Goal: Task Accomplishment & Management: Complete application form

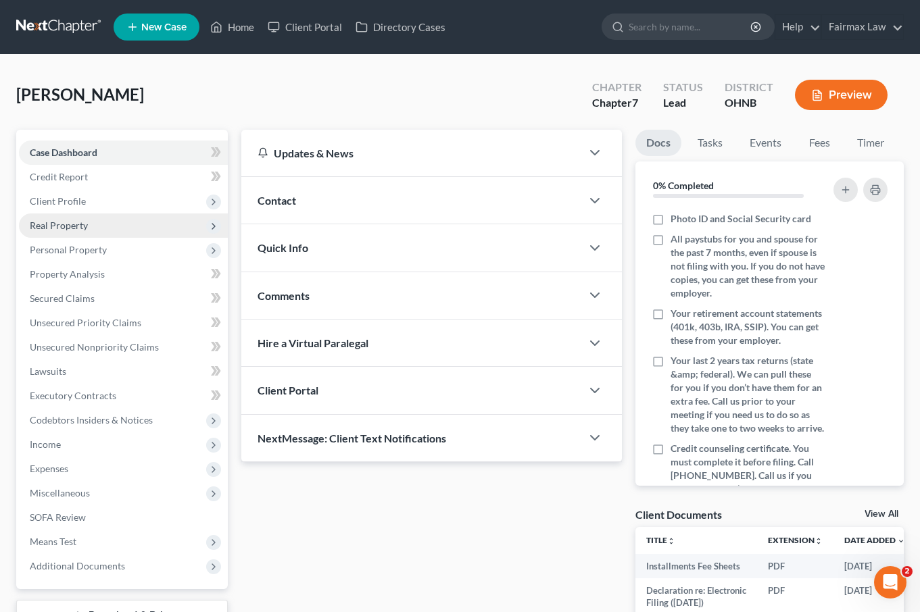
click at [134, 235] on span "Real Property" at bounding box center [123, 226] width 209 height 24
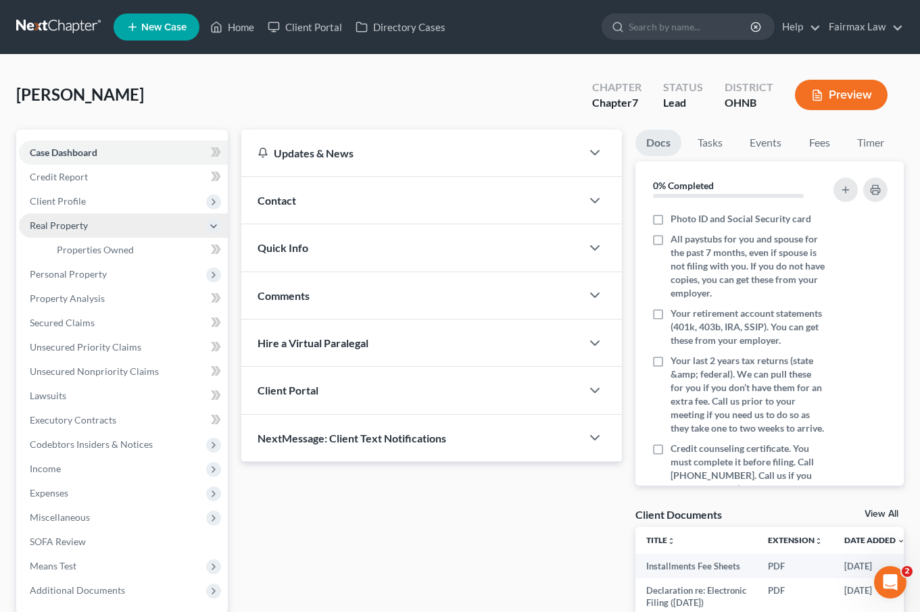
click at [134, 236] on span "Real Property" at bounding box center [123, 226] width 209 height 24
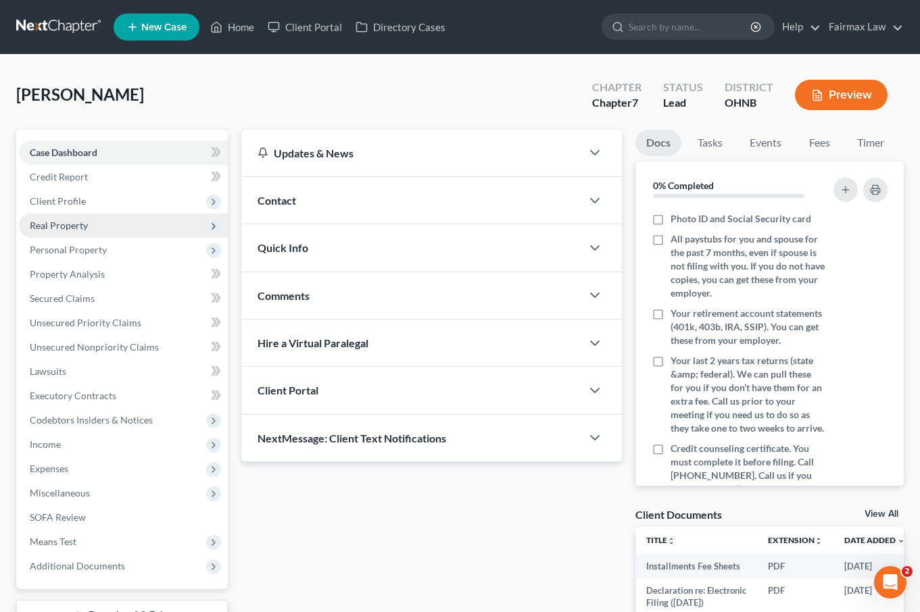
click at [131, 231] on span "Real Property" at bounding box center [123, 226] width 209 height 24
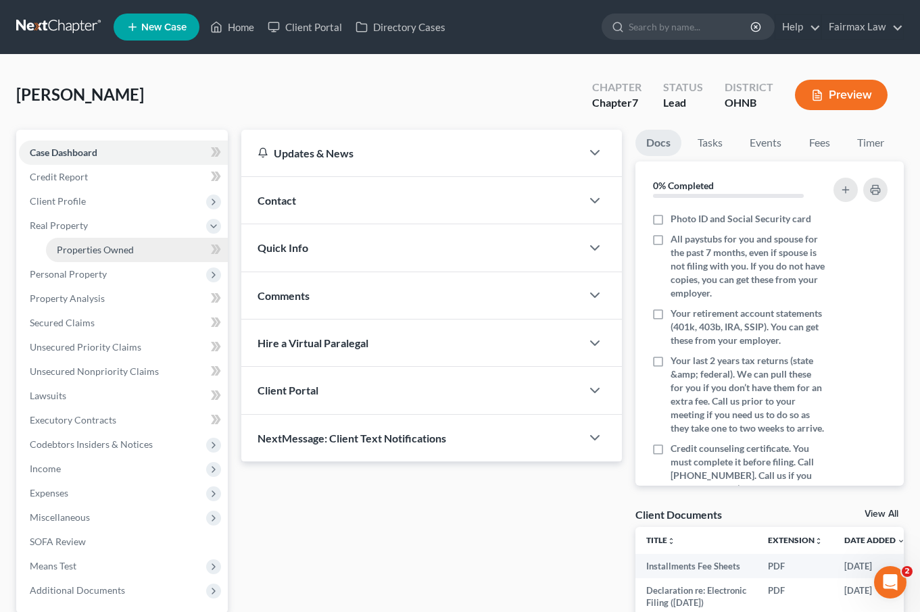
click at [128, 243] on link "Properties Owned" at bounding box center [137, 250] width 182 height 24
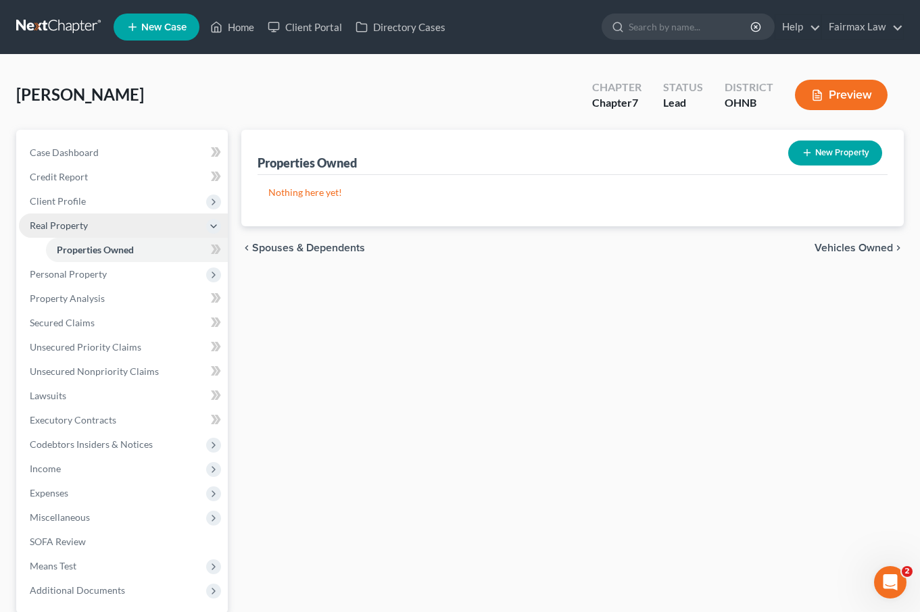
click at [126, 230] on span "Real Property" at bounding box center [123, 226] width 209 height 24
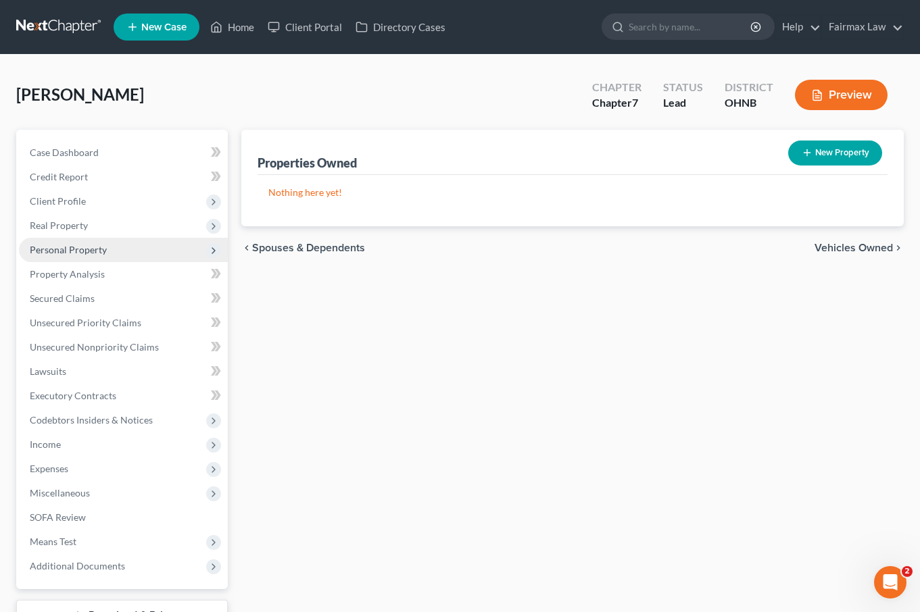
click at [120, 246] on span "Personal Property" at bounding box center [123, 250] width 209 height 24
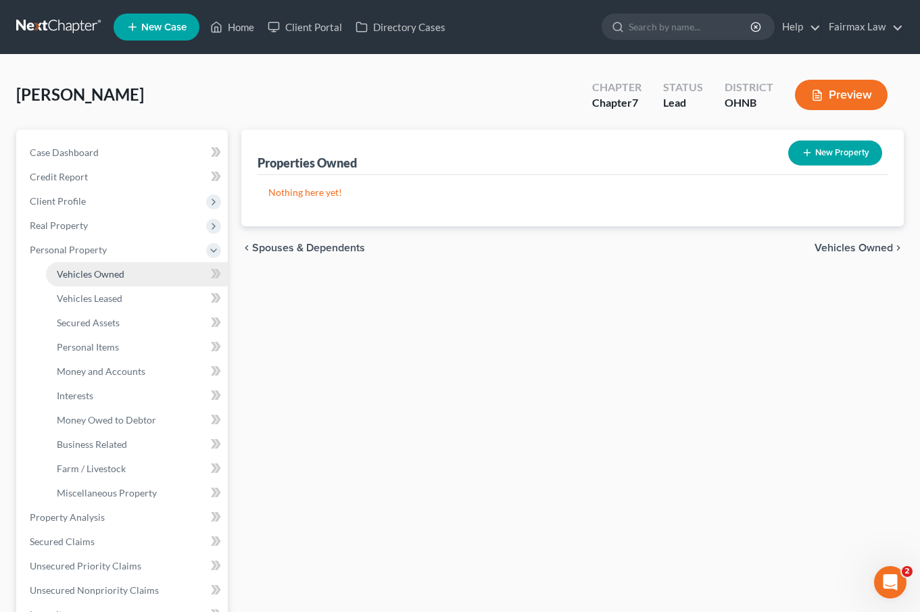
click at [119, 268] on span "Vehicles Owned" at bounding box center [91, 273] width 68 height 11
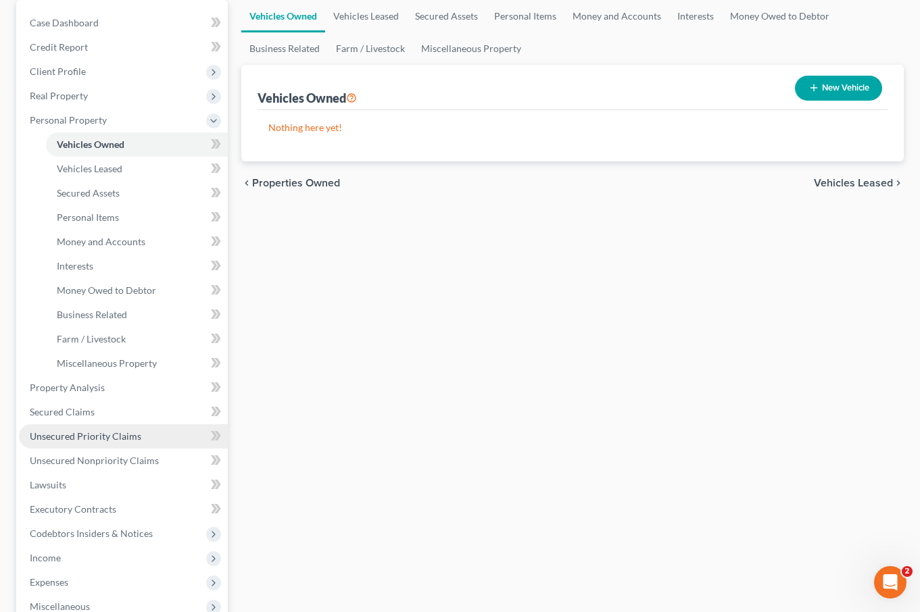
scroll to position [349, 0]
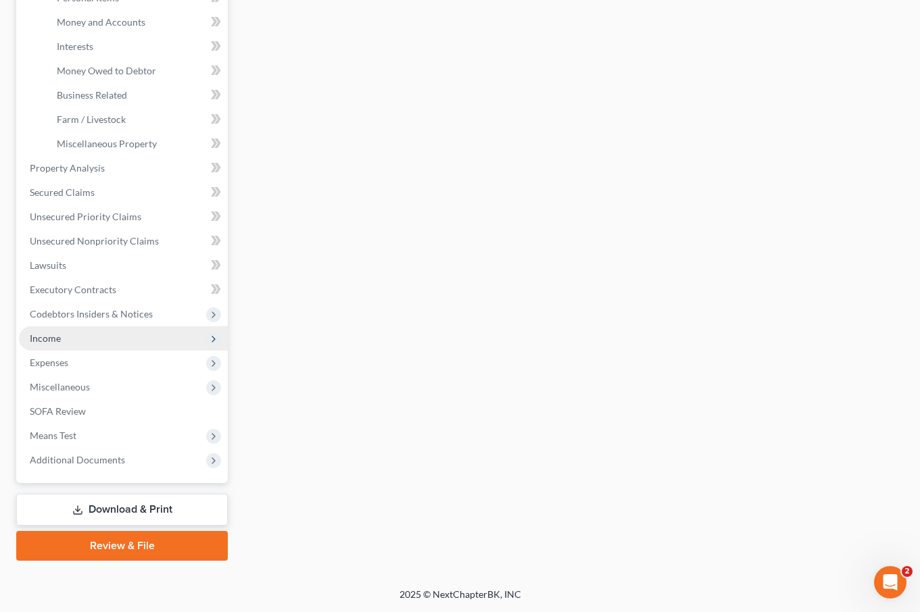
click at [89, 339] on span "Income" at bounding box center [123, 338] width 209 height 24
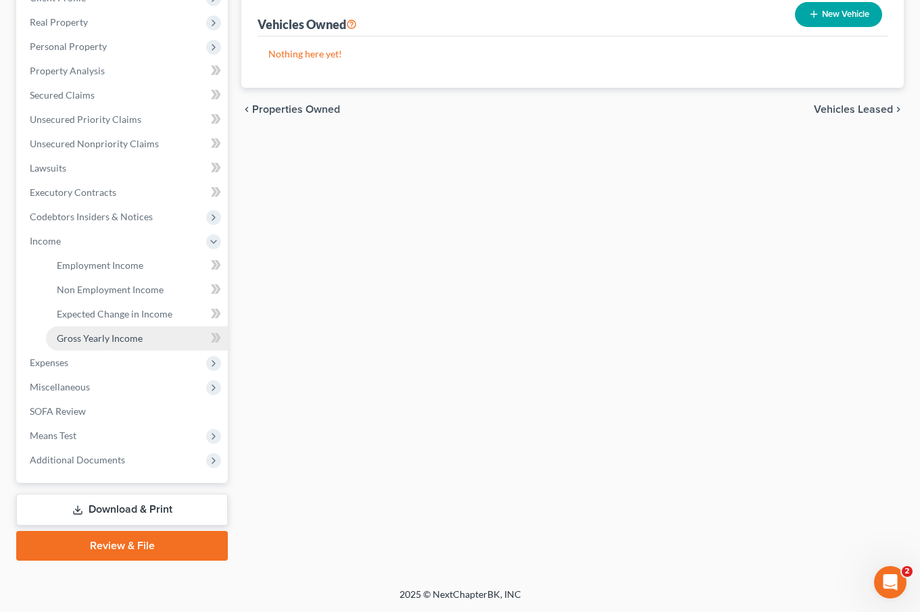
scroll to position [203, 0]
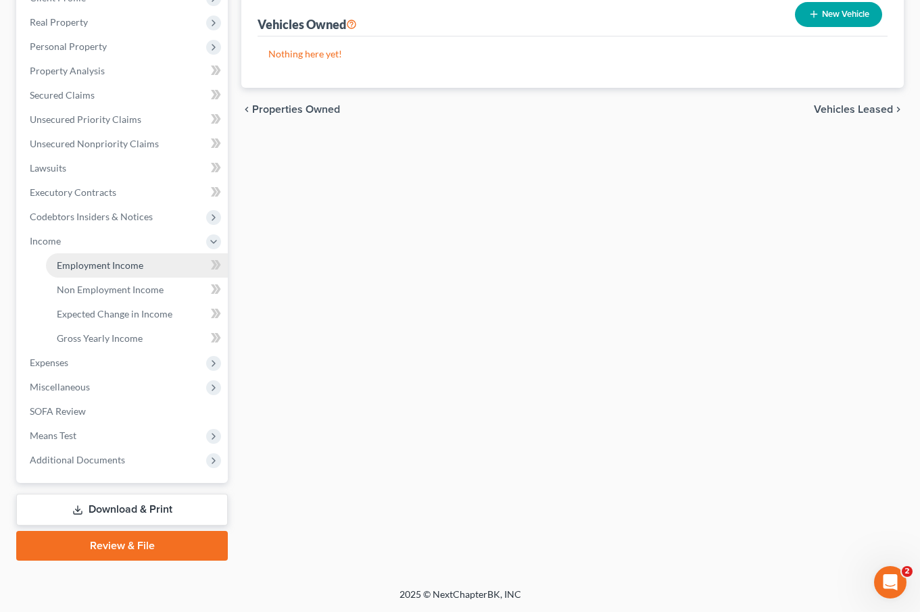
click at [109, 270] on span "Employment Income" at bounding box center [100, 264] width 86 height 11
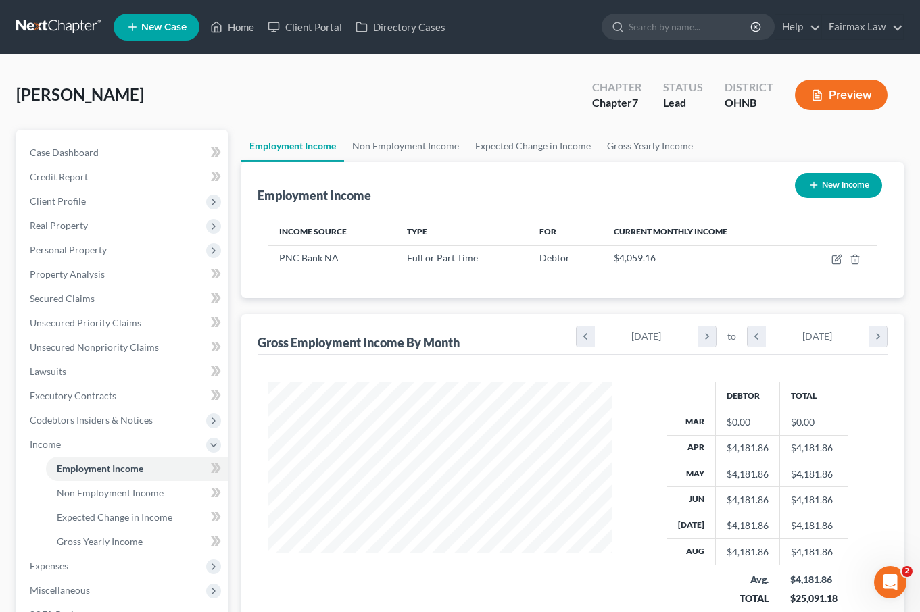
scroll to position [242, 370]
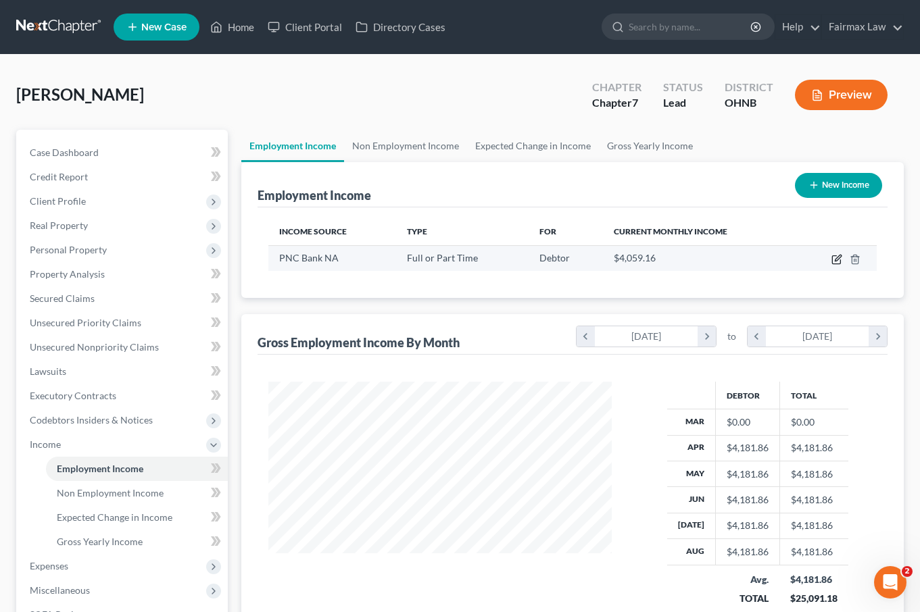
click at [834, 260] on icon "button" at bounding box center [836, 259] width 11 height 11
select select "0"
select select "36"
select select "2"
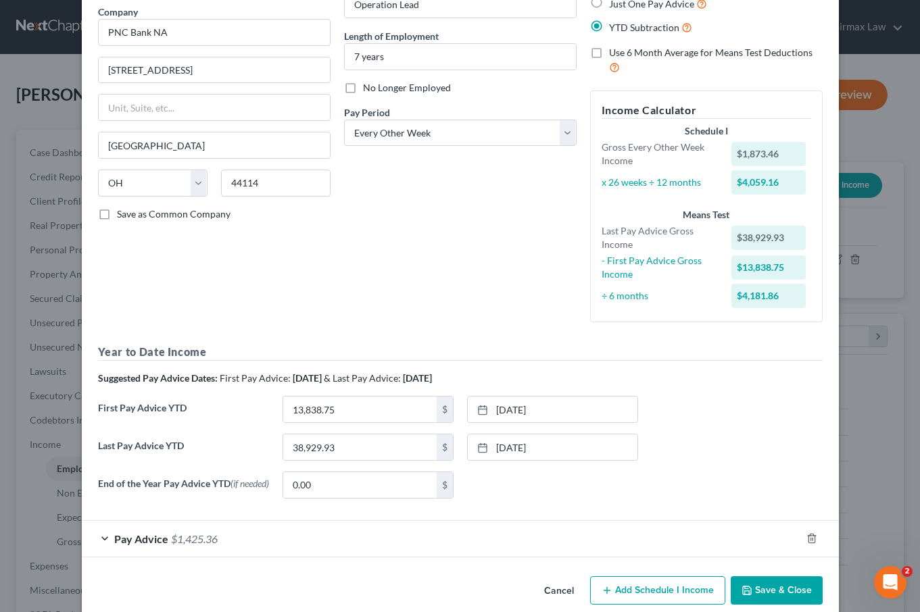
scroll to position [126, 0]
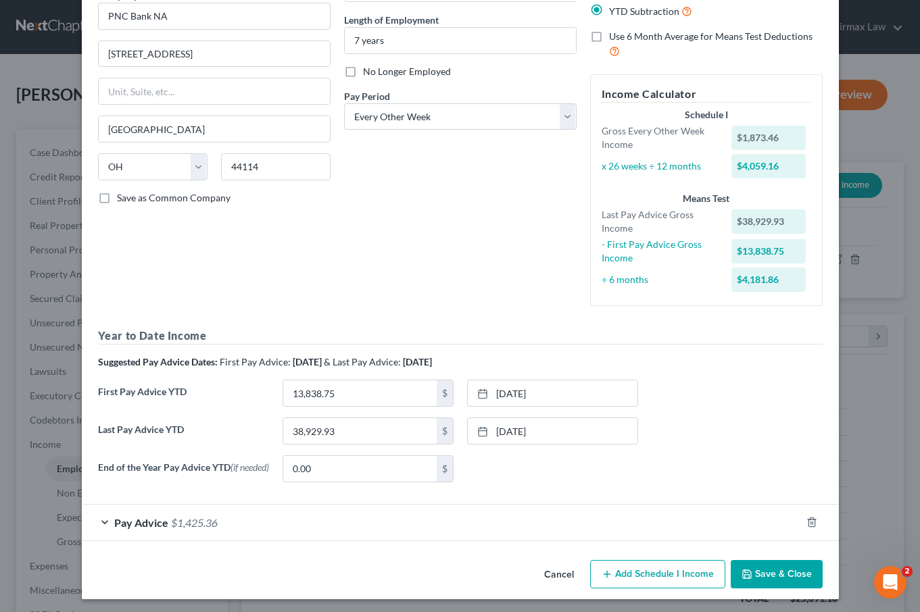
click at [416, 518] on div "Pay Advice $1,425.36" at bounding box center [441, 523] width 719 height 36
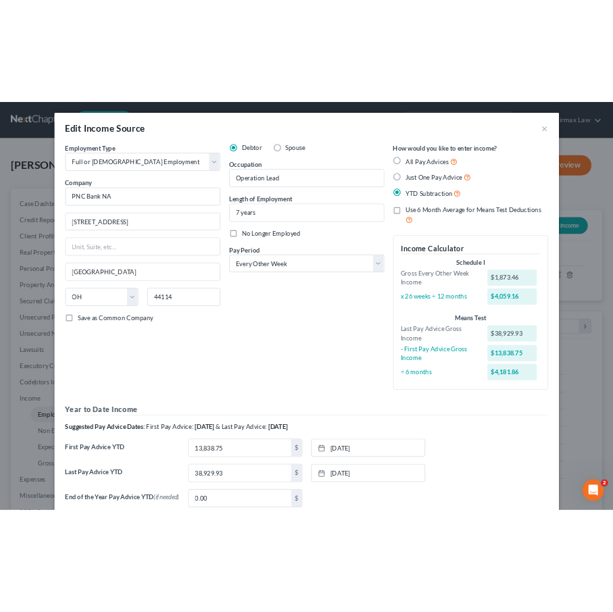
scroll to position [0, 0]
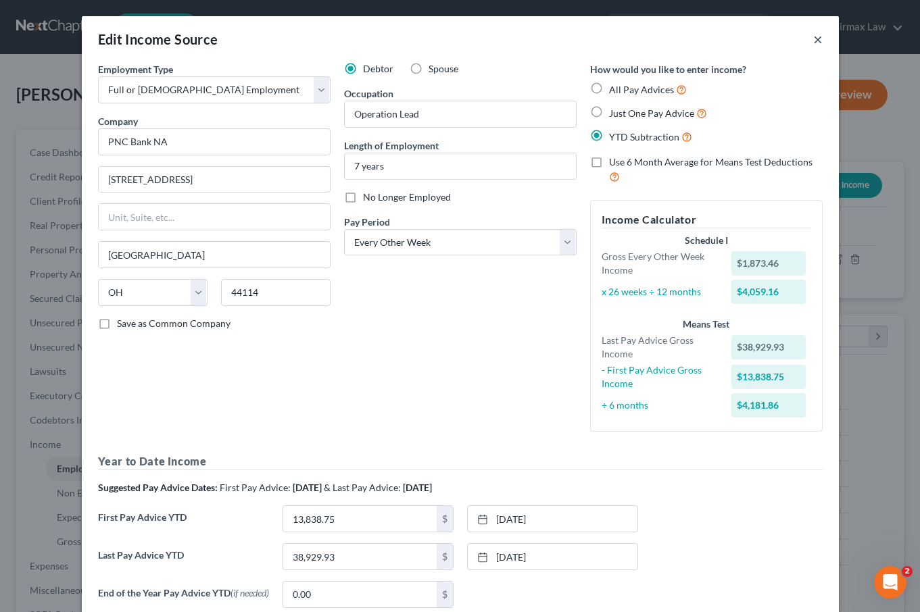
click at [813, 41] on button "×" at bounding box center [817, 39] width 9 height 16
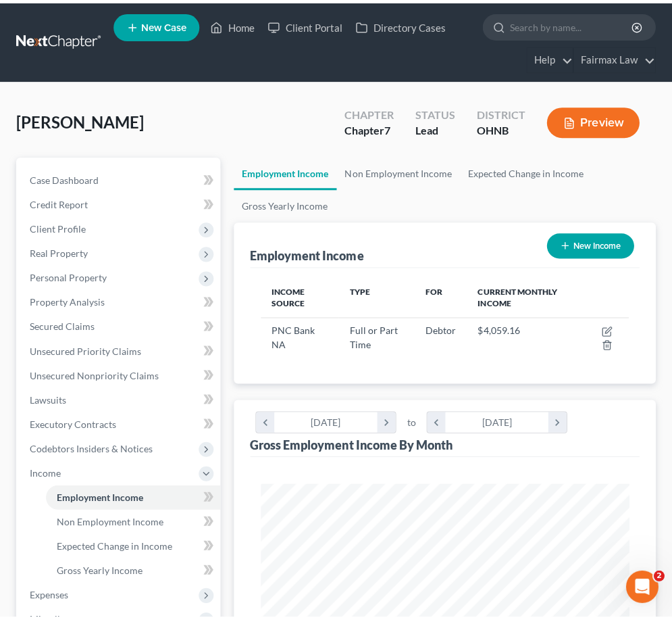
scroll to position [184, 395]
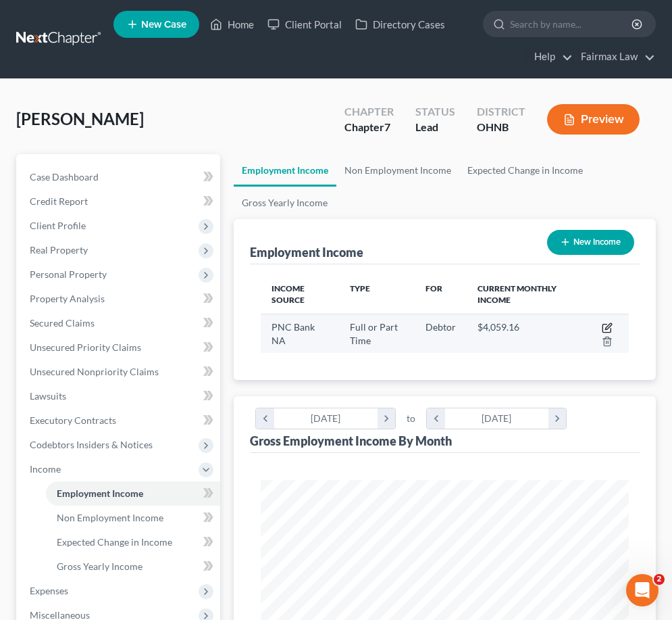
click at [606, 326] on icon "button" at bounding box center [607, 327] width 11 height 11
select select "0"
select select "36"
select select "2"
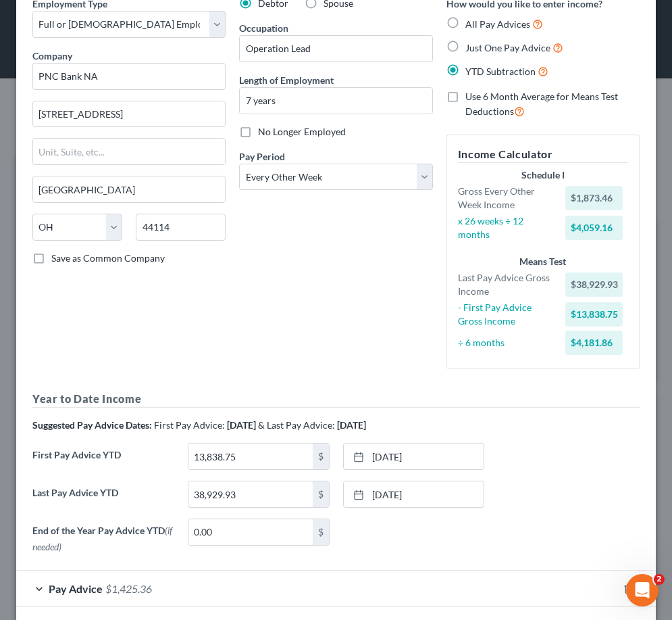
scroll to position [69, 0]
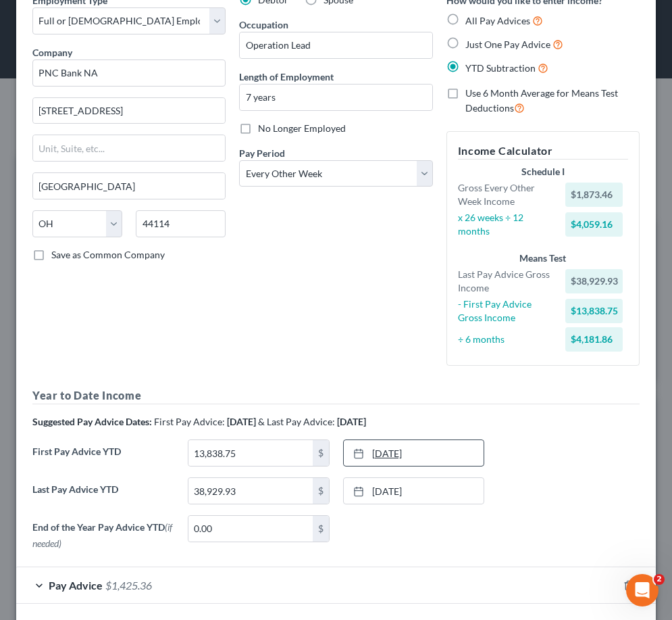
click at [357, 441] on link "[DATE]" at bounding box center [414, 453] width 141 height 26
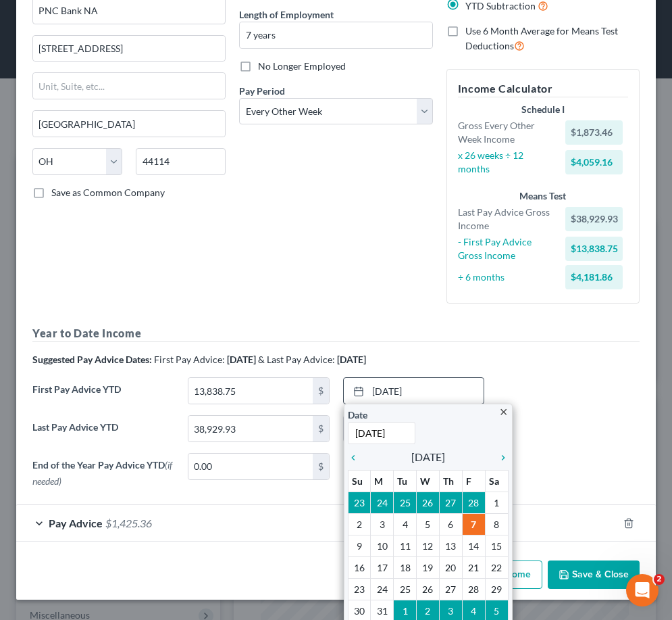
scroll to position [140, 0]
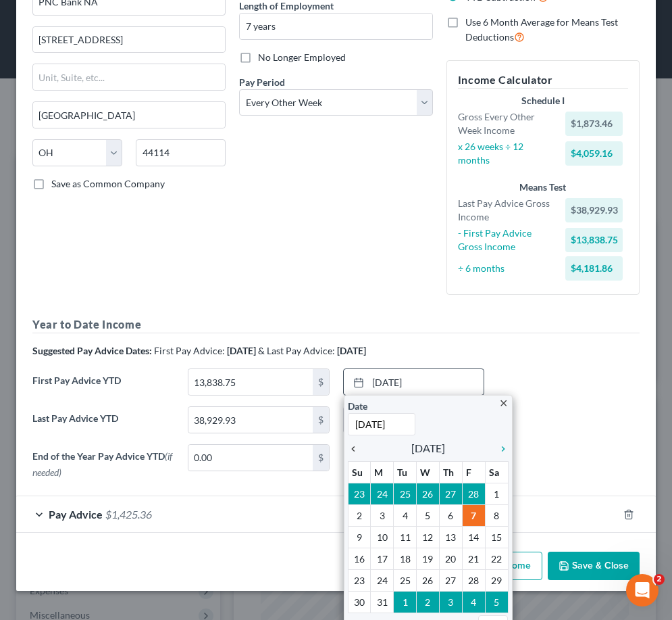
click at [355, 445] on icon "chevron_left" at bounding box center [357, 448] width 18 height 11
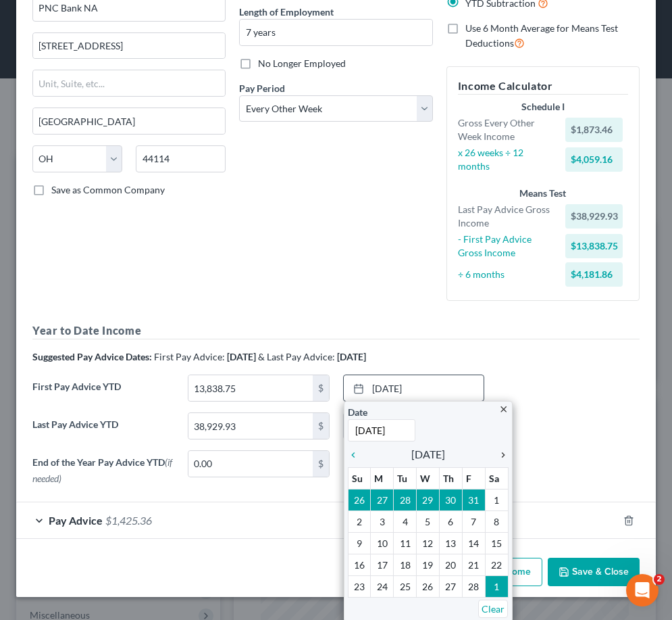
click at [506, 457] on icon "chevron_right" at bounding box center [500, 454] width 18 height 11
click at [347, 451] on div "close Date [DATE] Time 12:00 AM chevron_left [DATE] chevron_right Su M Tu W Th …" at bounding box center [428, 522] width 169 height 243
click at [351, 452] on icon "chevron_left" at bounding box center [357, 454] width 18 height 11
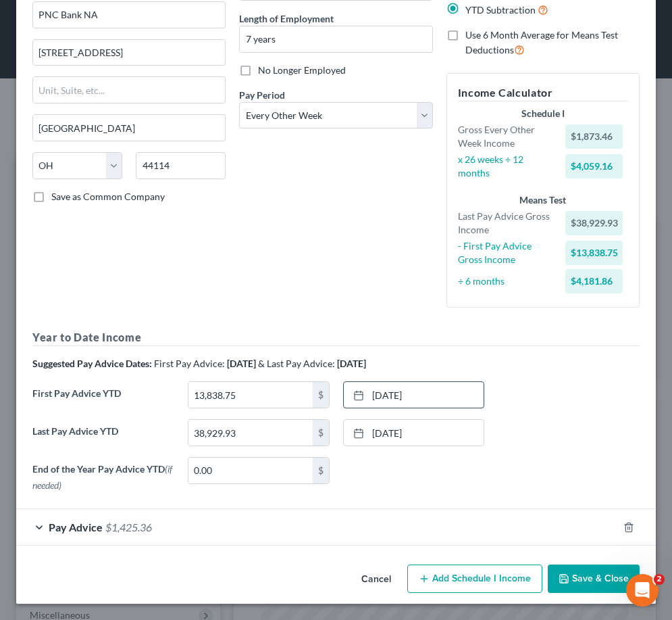
scroll to position [124, 0]
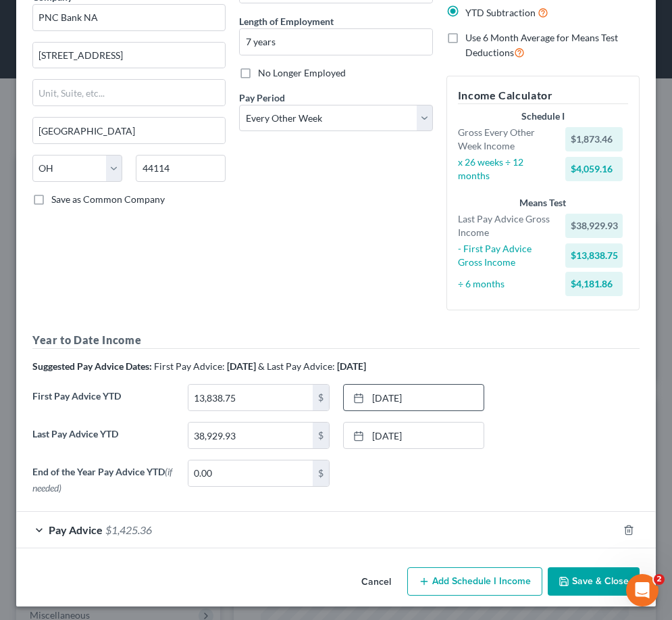
click at [477, 518] on div "Pay Advice $1,425.36" at bounding box center [317, 529] width 602 height 36
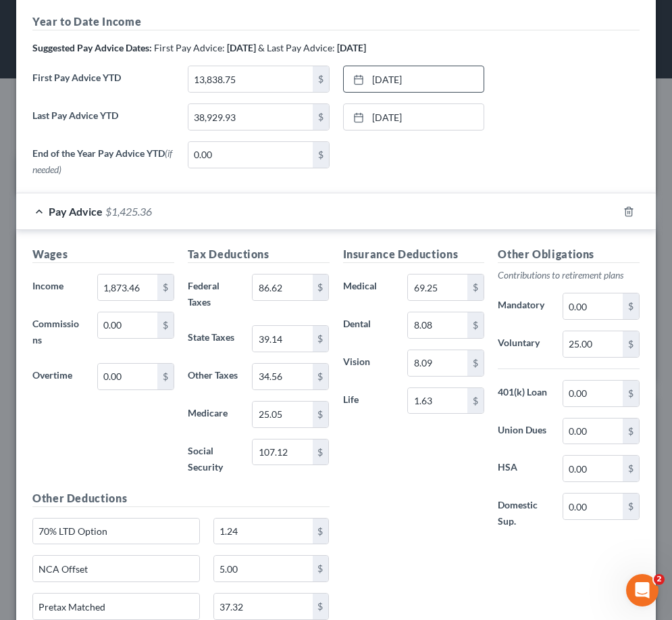
scroll to position [557, 0]
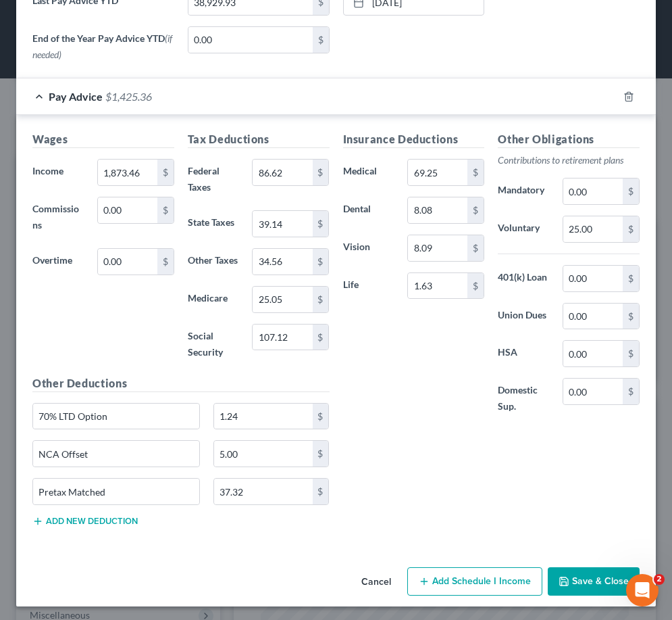
click at [581, 582] on button "Save & Close" at bounding box center [594, 581] width 92 height 28
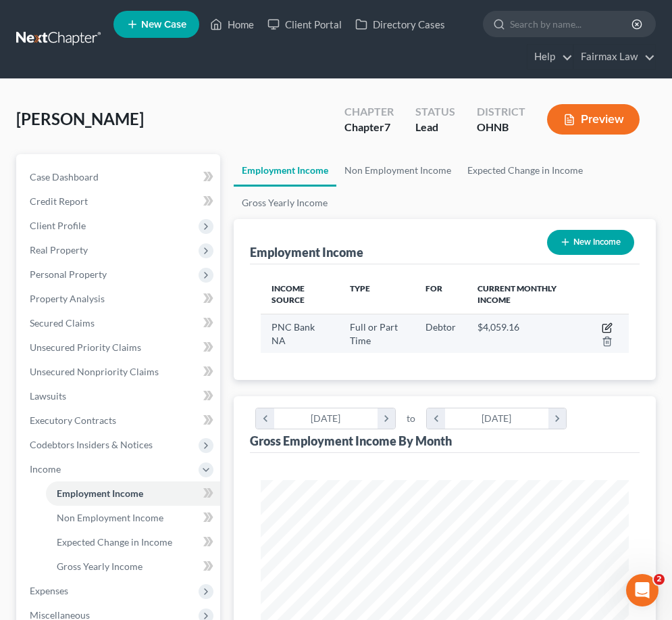
click at [606, 324] on icon "button" at bounding box center [607, 328] width 8 height 8
select select "0"
select select "36"
select select "2"
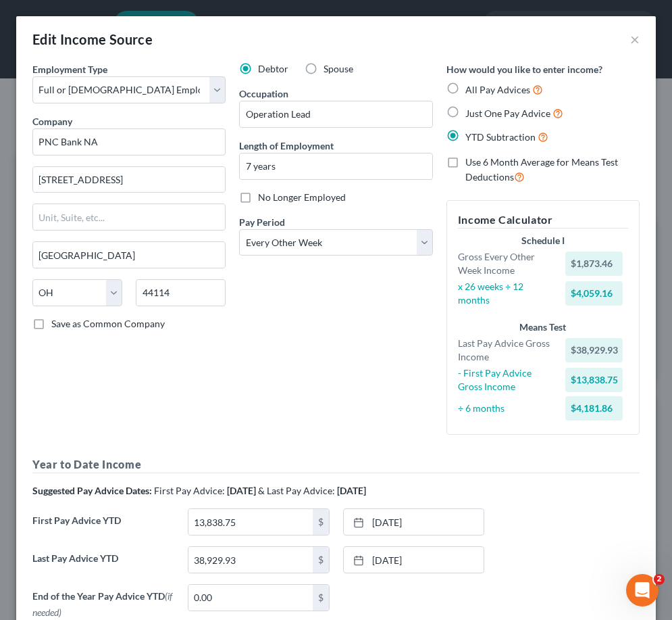
scroll to position [0, 0]
click at [634, 37] on button "×" at bounding box center [634, 39] width 9 height 16
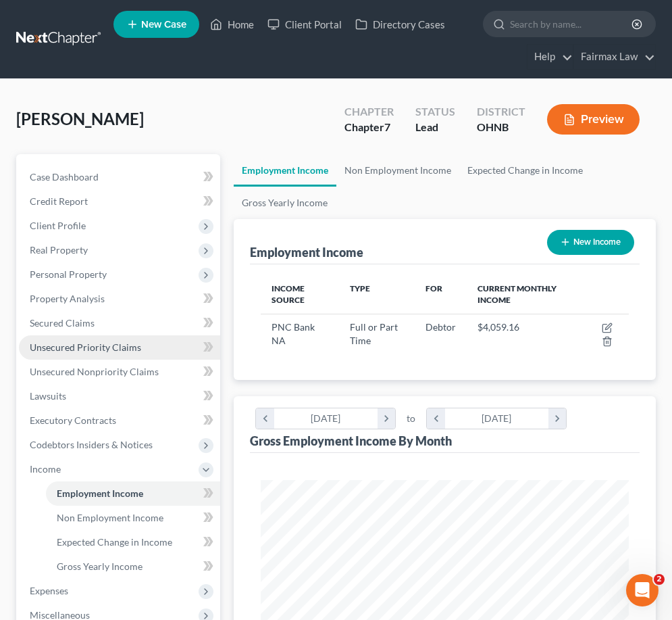
click at [104, 340] on link "Unsecured Priority Claims" at bounding box center [119, 347] width 201 height 24
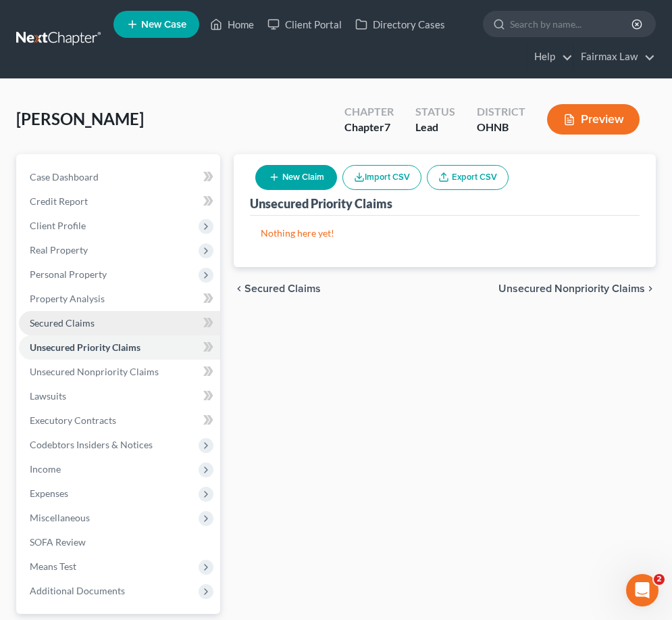
click at [99, 324] on link "Secured Claims" at bounding box center [119, 323] width 201 height 24
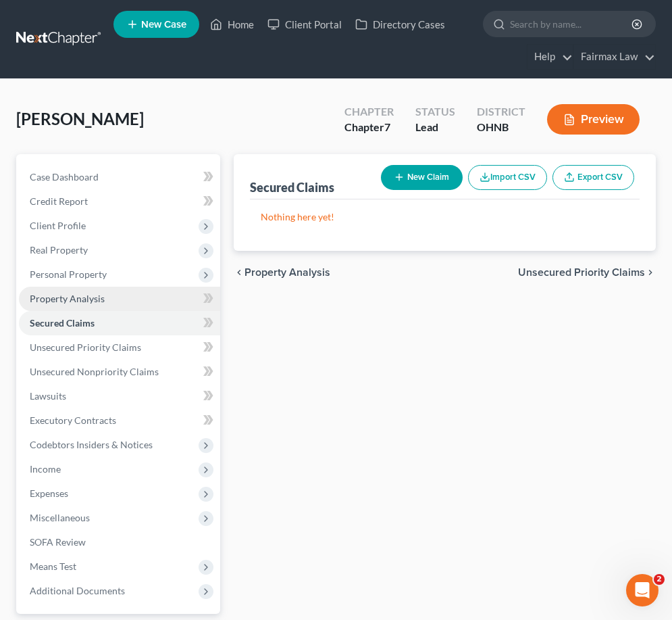
click at [111, 301] on link "Property Analysis" at bounding box center [119, 298] width 201 height 24
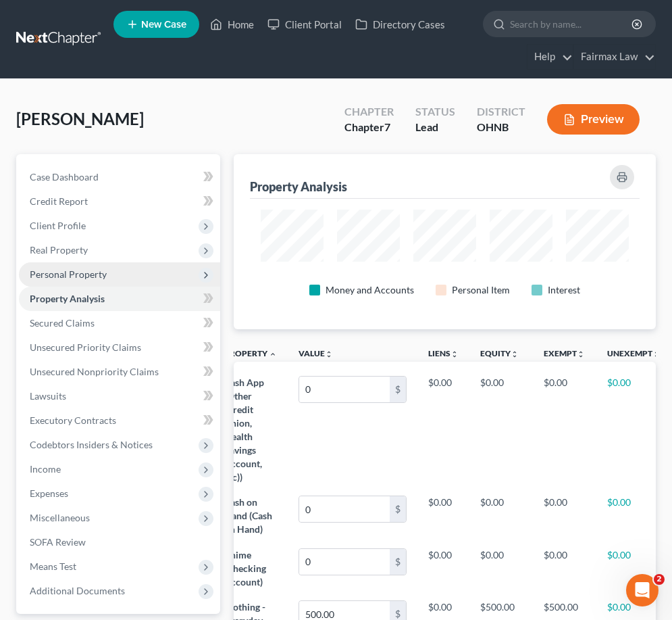
click at [159, 274] on span "Personal Property" at bounding box center [119, 274] width 201 height 24
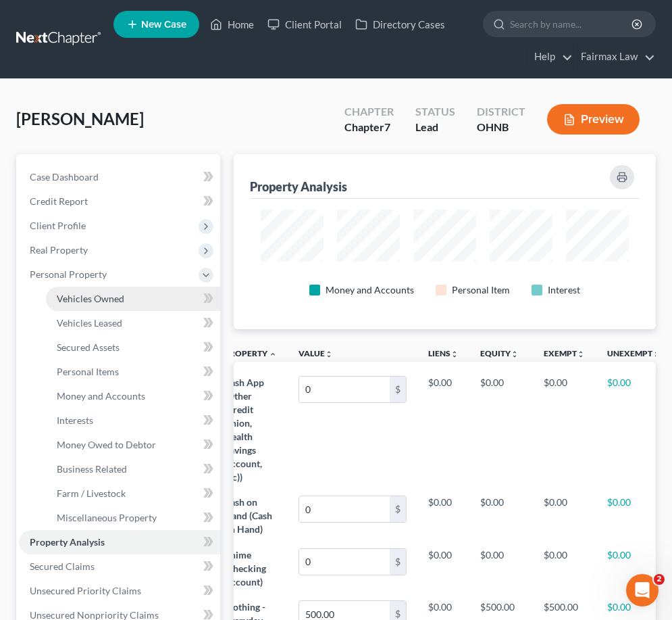
click at [155, 293] on link "Vehicles Owned" at bounding box center [133, 298] width 174 height 24
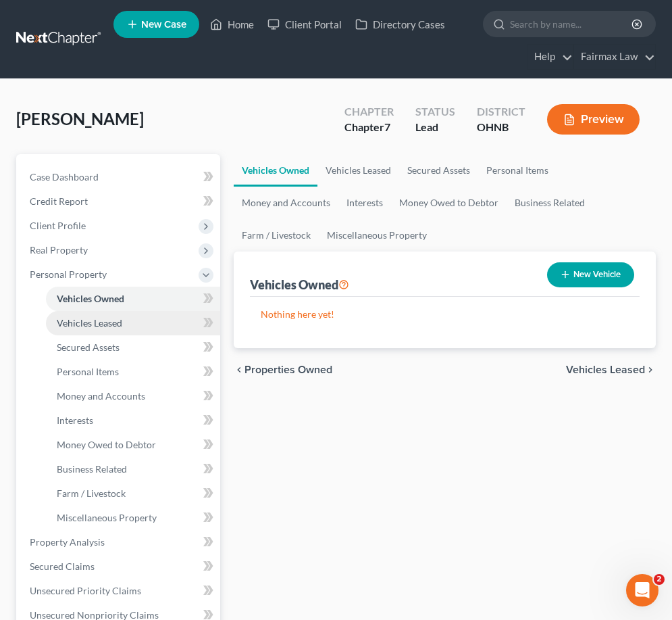
click at [151, 330] on link "Vehicles Leased" at bounding box center [133, 323] width 174 height 24
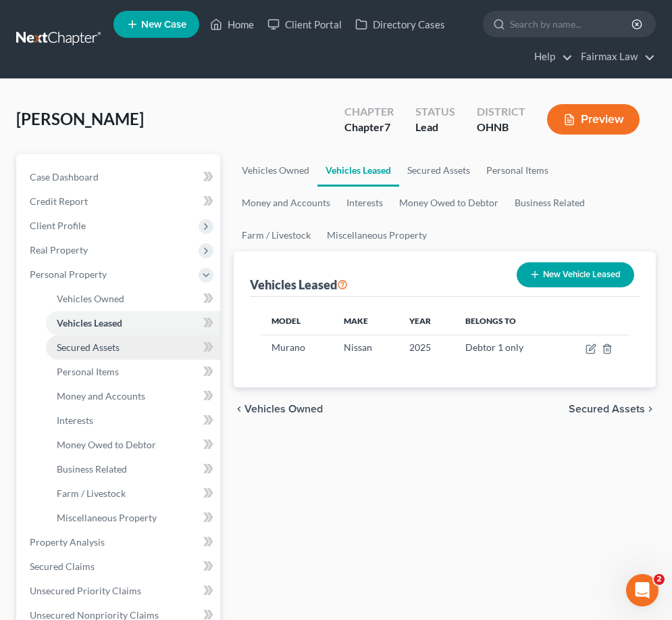
click at [147, 346] on link "Secured Assets" at bounding box center [133, 347] width 174 height 24
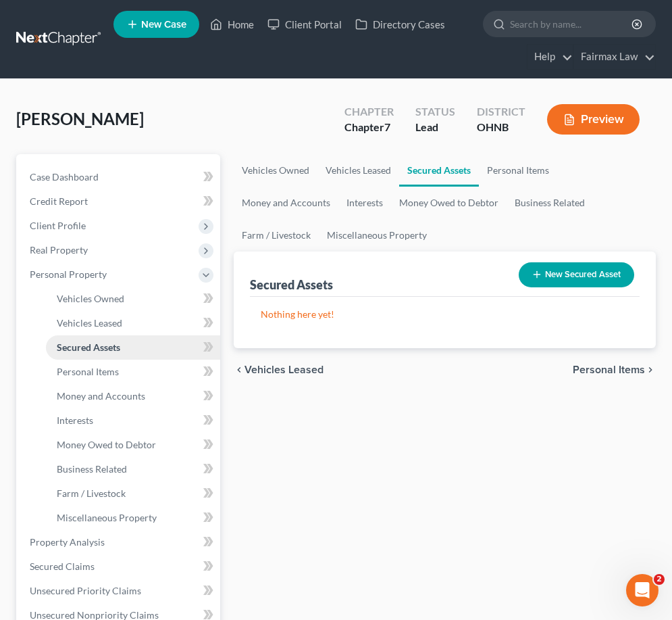
scroll to position [5, 0]
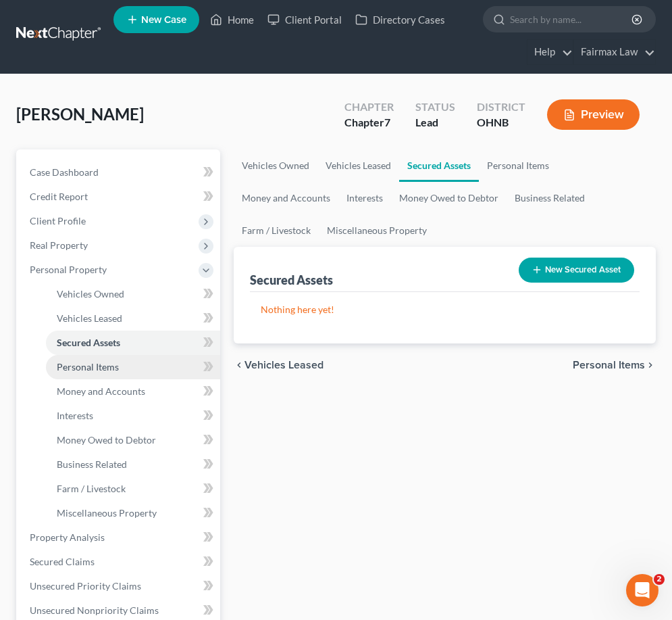
click at [139, 368] on link "Personal Items" at bounding box center [133, 367] width 174 height 24
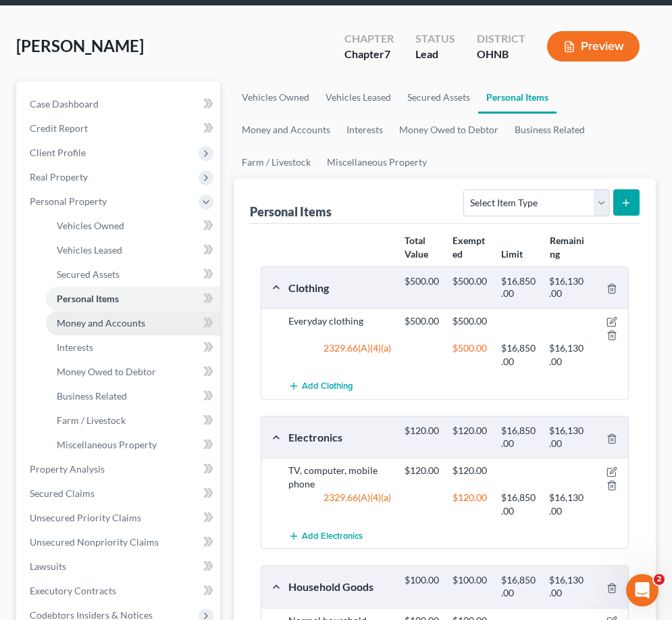
scroll to position [53, 0]
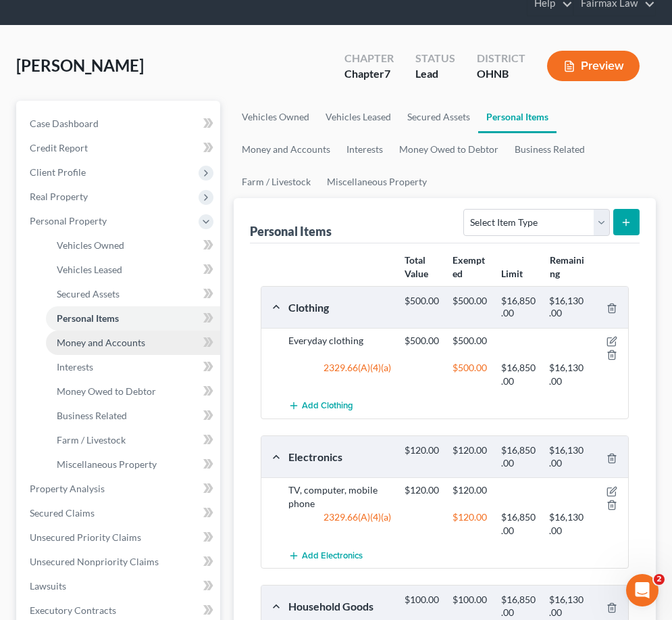
click at [103, 342] on span "Money and Accounts" at bounding box center [101, 341] width 89 height 11
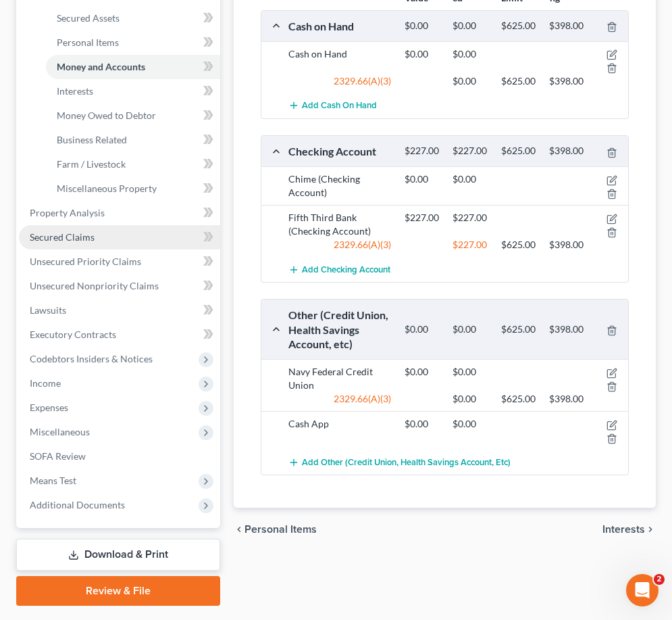
scroll to position [168, 0]
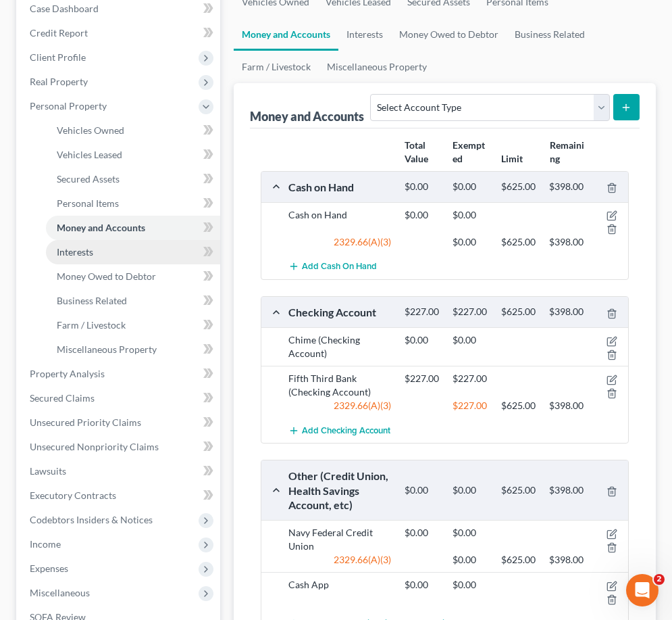
click at [102, 257] on link "Interests" at bounding box center [133, 252] width 174 height 24
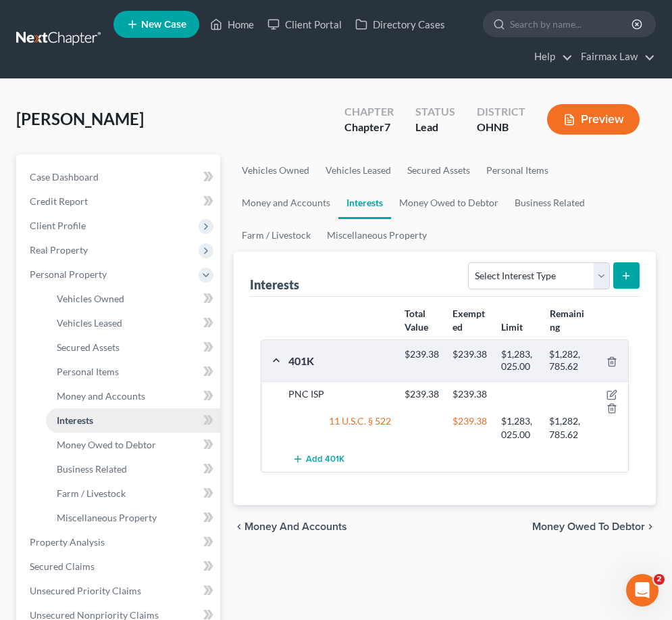
drag, startPoint x: 117, startPoint y: 441, endPoint x: 120, endPoint y: 430, distance: 11.1
click at [119, 430] on ul "Vehicles Owned Vehicles Leased Machinery and Vehicles Office Related" at bounding box center [119, 407] width 201 height 243
click at [609, 393] on icon "button" at bounding box center [612, 394] width 11 height 11
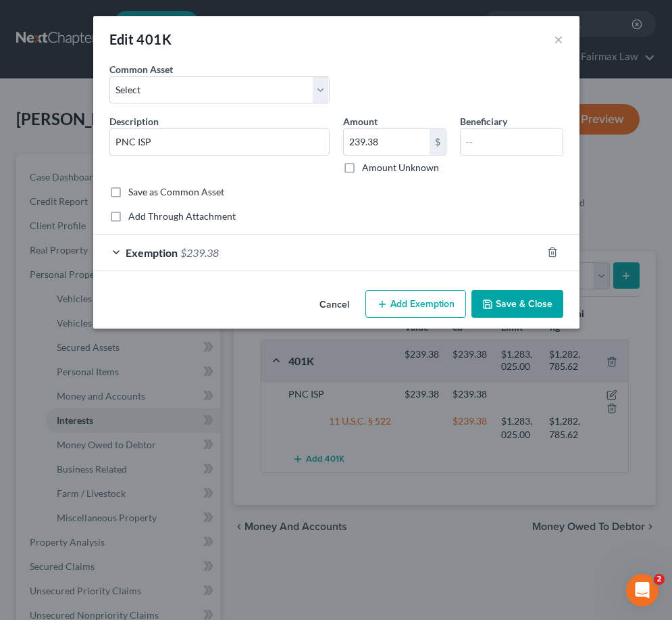
click at [261, 243] on div "Exemption $239.38" at bounding box center [317, 252] width 449 height 36
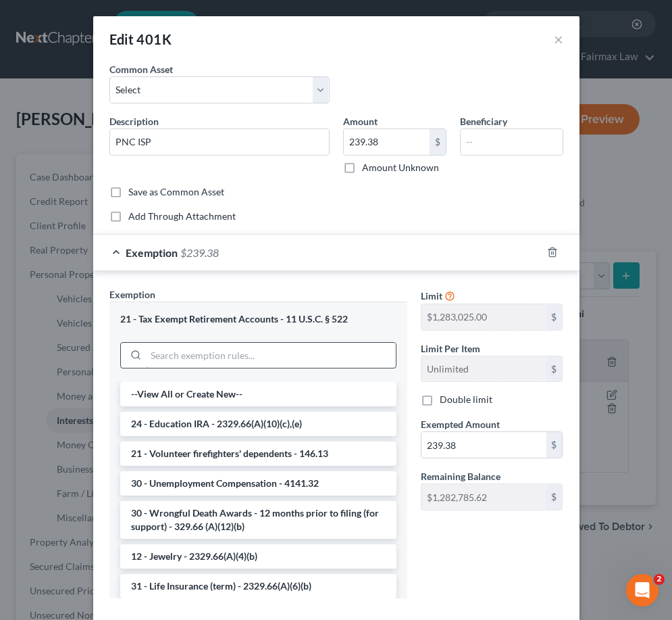
click at [203, 365] on input "search" at bounding box center [271, 356] width 250 height 26
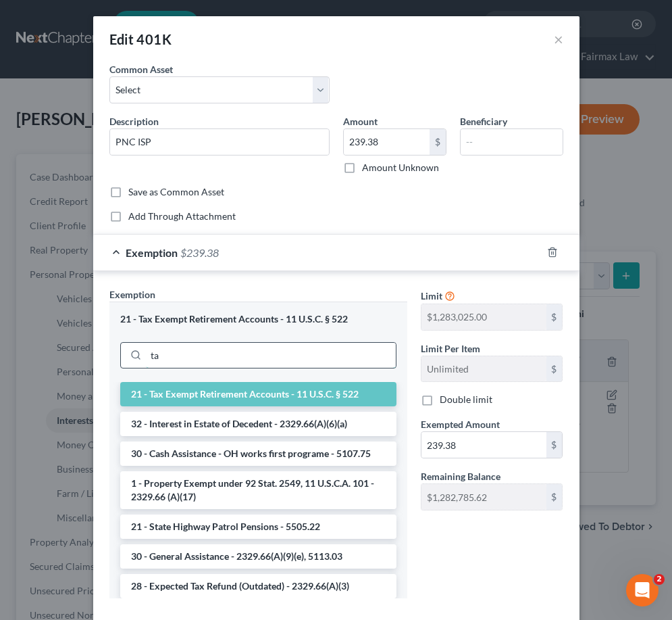
type input "t"
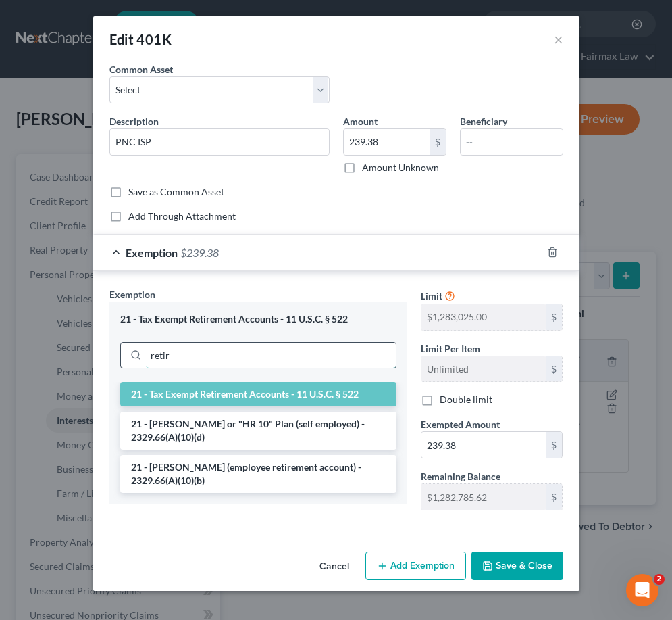
type input "retir"
drag, startPoint x: 203, startPoint y: 365, endPoint x: 216, endPoint y: 481, distance: 116.9
click at [216, 481] on li "21 - [PERSON_NAME] (employee retirement account) - 2329.66(A)(10)(b)" at bounding box center [258, 474] width 276 height 38
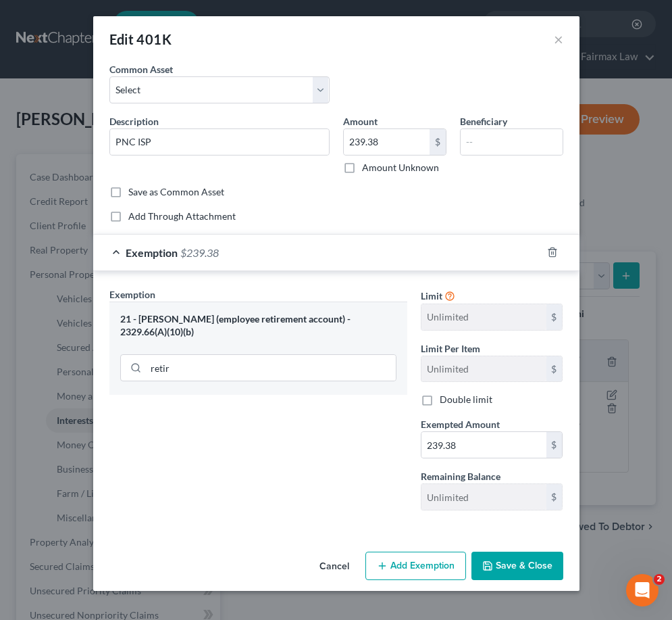
click at [506, 572] on button "Save & Close" at bounding box center [518, 565] width 92 height 28
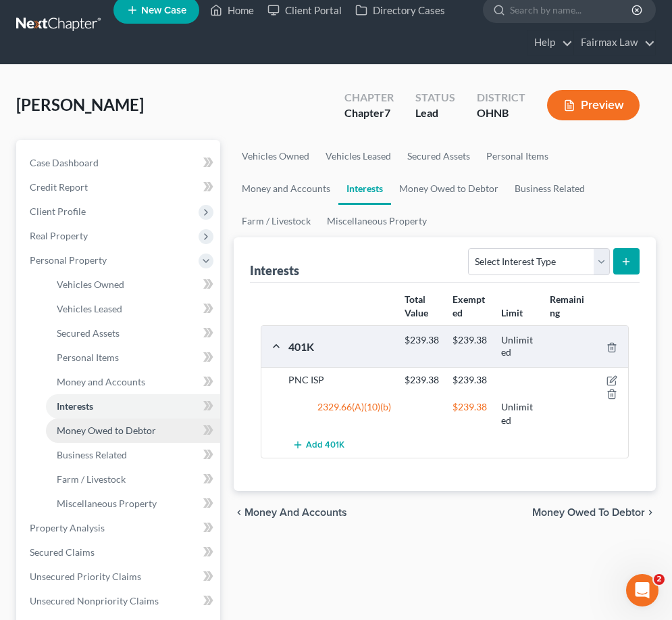
scroll to position [15, 0]
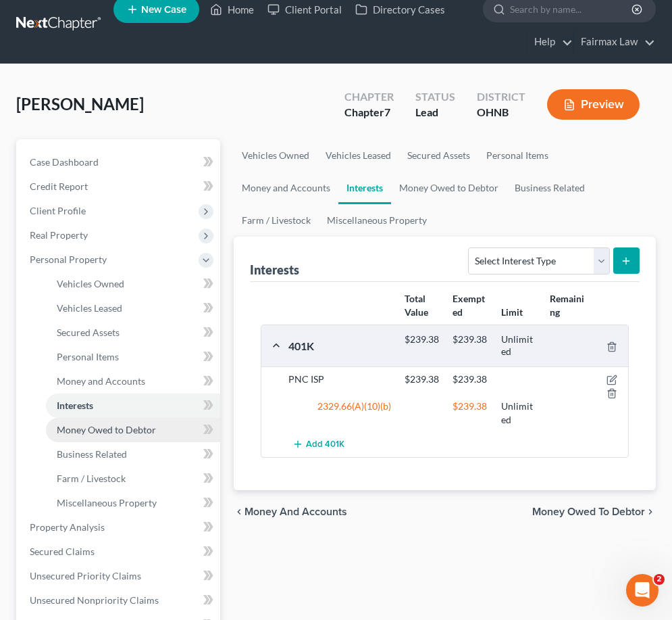
click at [120, 435] on link "Money Owed to Debtor" at bounding box center [133, 430] width 174 height 24
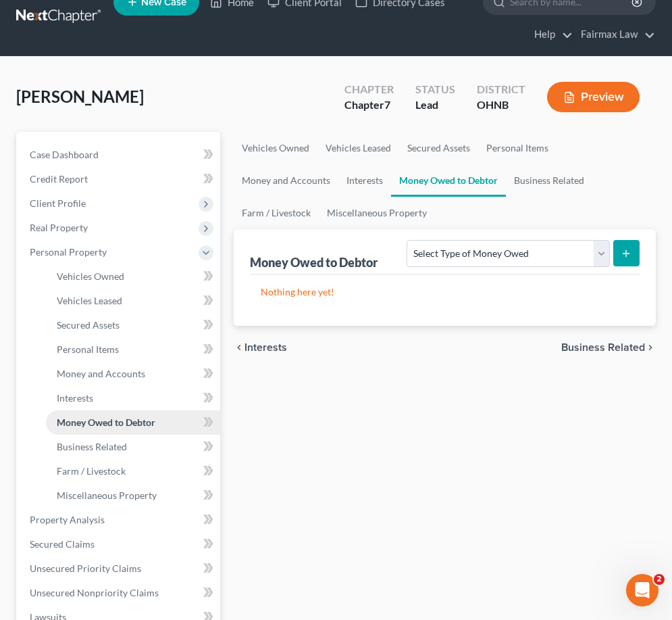
scroll to position [26, 0]
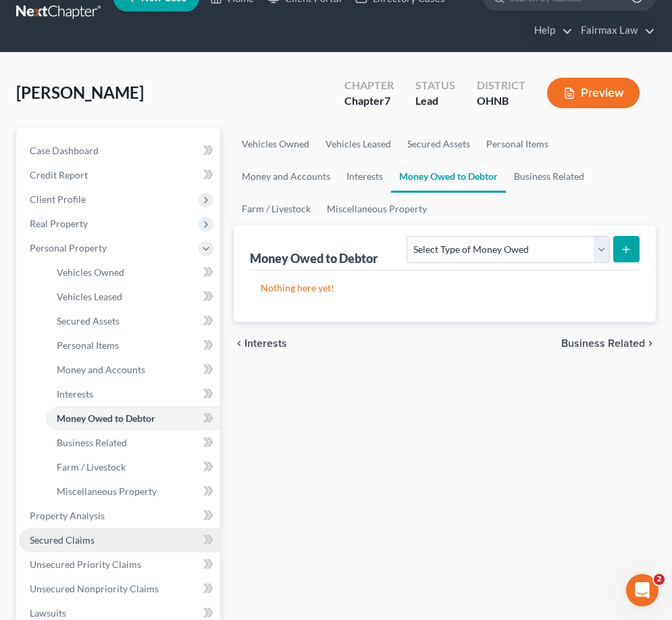
click at [105, 541] on link "Secured Claims" at bounding box center [119, 540] width 201 height 24
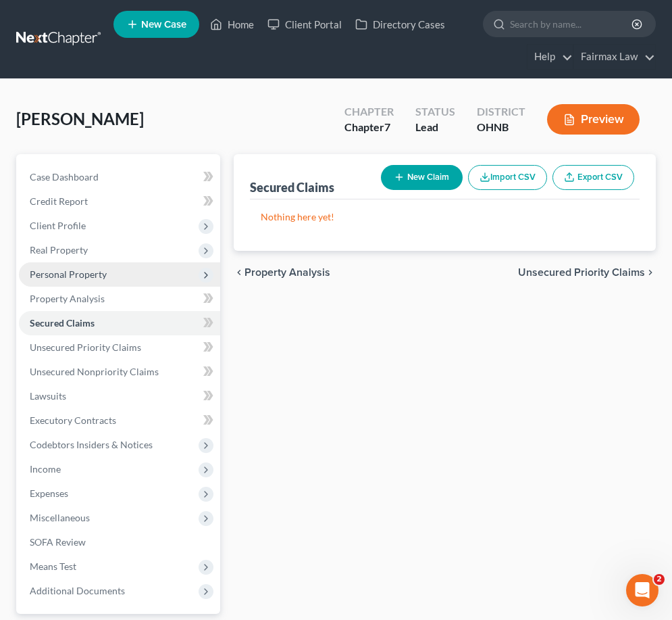
click at [109, 272] on span "Personal Property" at bounding box center [119, 274] width 201 height 24
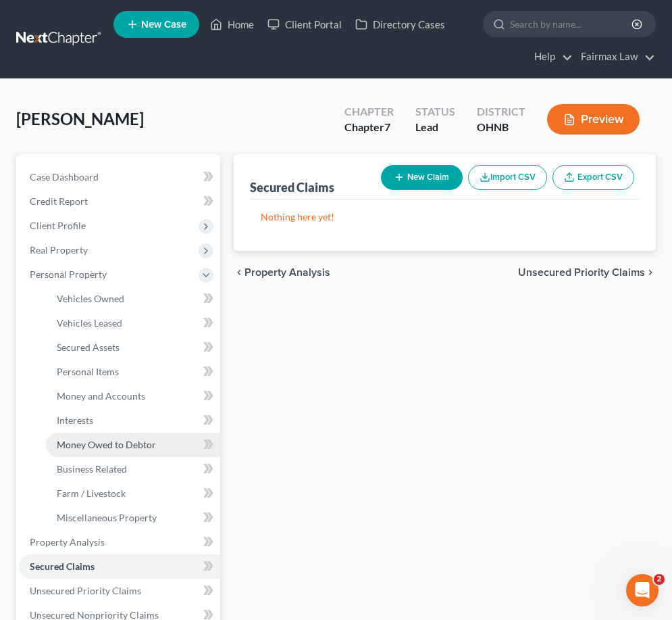
click at [114, 446] on span "Money Owed to Debtor" at bounding box center [106, 444] width 99 height 11
